Goal: Communication & Community: Ask a question

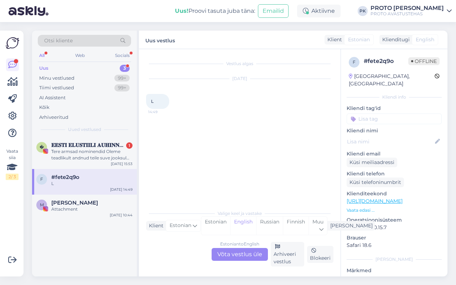
click at [104, 150] on div "Tere armsad nominendid Oleme teadlikult andnud teile suve jooksul võimaluse vei…" at bounding box center [91, 154] width 81 height 13
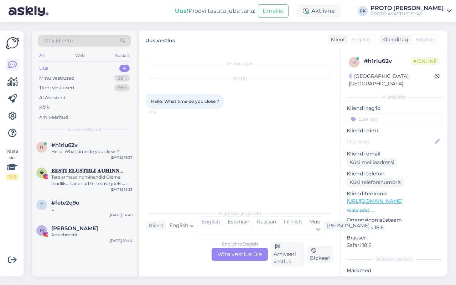
click at [232, 254] on div "English to English Võta vestlus üle" at bounding box center [239, 254] width 56 height 13
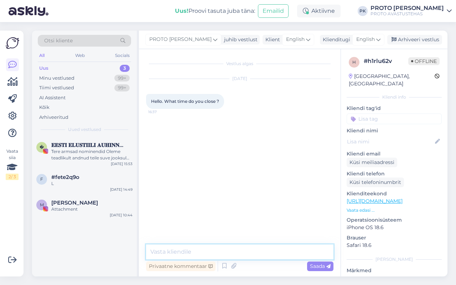
click at [218, 250] on textarea at bounding box center [239, 251] width 187 height 15
type textarea "[PERSON_NAME] 18.00"
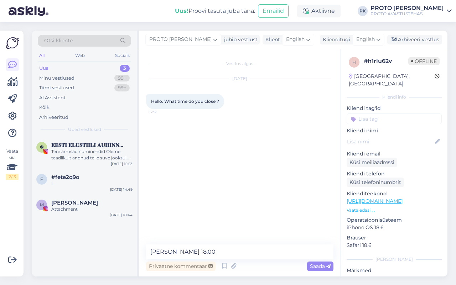
click at [357, 32] on div "PROTO [PERSON_NAME] juhib vestlust Klient English Klienditugi English Arhiveeri…" at bounding box center [293, 40] width 308 height 19
click at [358, 40] on span "English" at bounding box center [365, 40] width 19 height 8
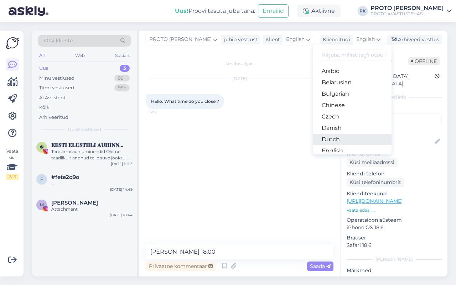
scroll to position [44, 0]
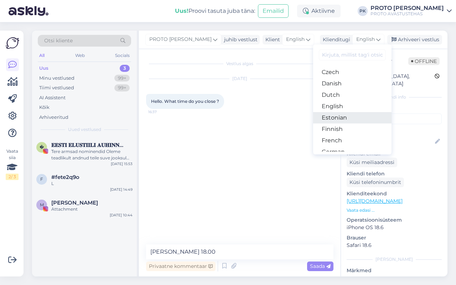
click at [333, 113] on link "Estonian" at bounding box center [352, 117] width 78 height 11
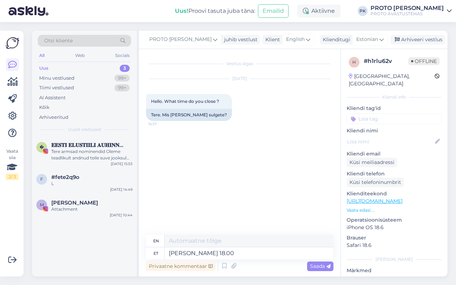
type textarea "At 18.00 PM"
click at [244, 255] on textarea "[PERSON_NAME] 18.00" at bounding box center [248, 253] width 169 height 12
click at [311, 270] on div "Saada" at bounding box center [320, 267] width 26 height 10
